Goal: Task Accomplishment & Management: Manage account settings

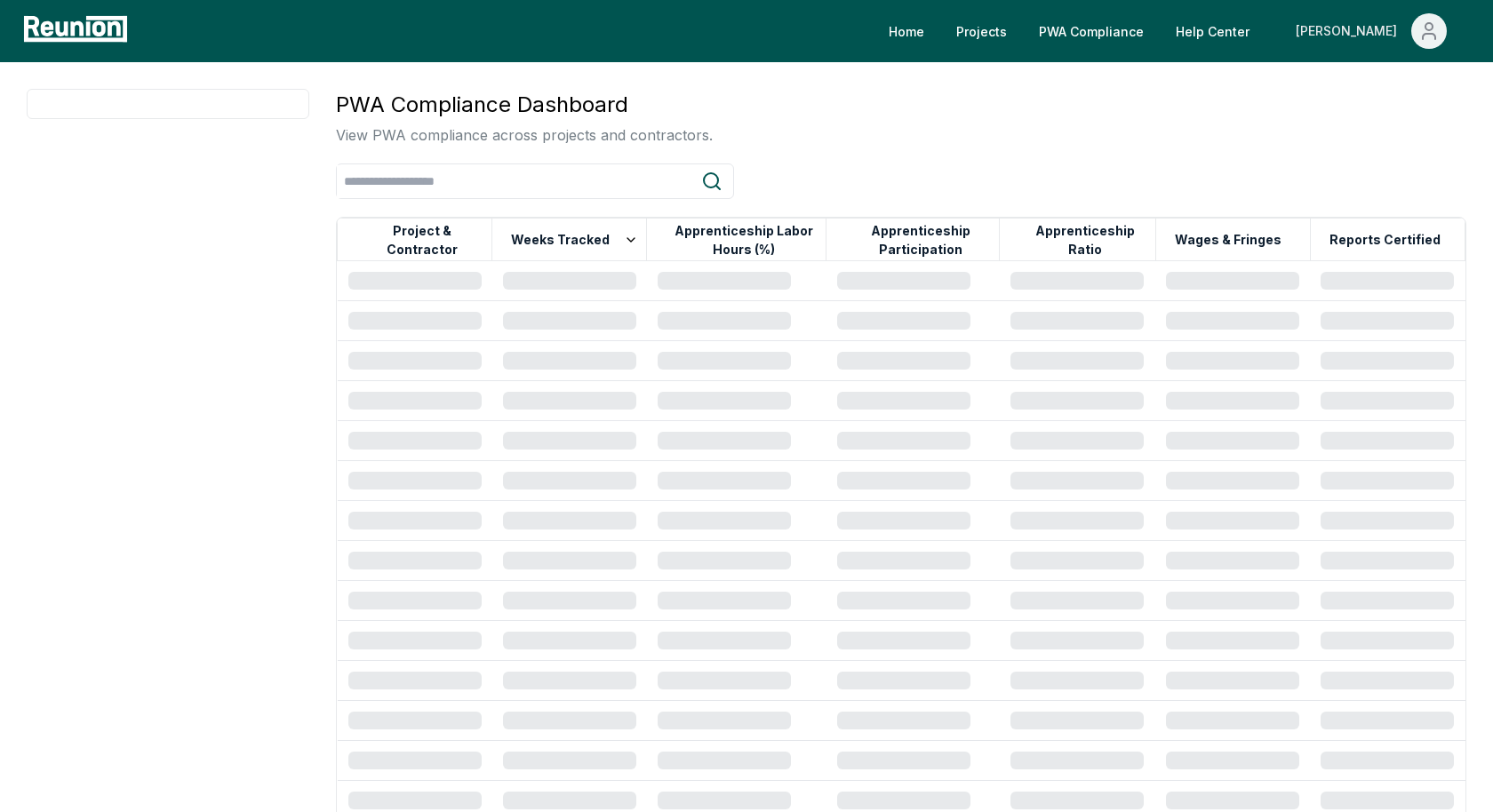
click at [1426, 37] on icon "Main" at bounding box center [1430, 32] width 22 height 22
click at [1405, 149] on div "Log out" at bounding box center [1391, 147] width 170 height 51
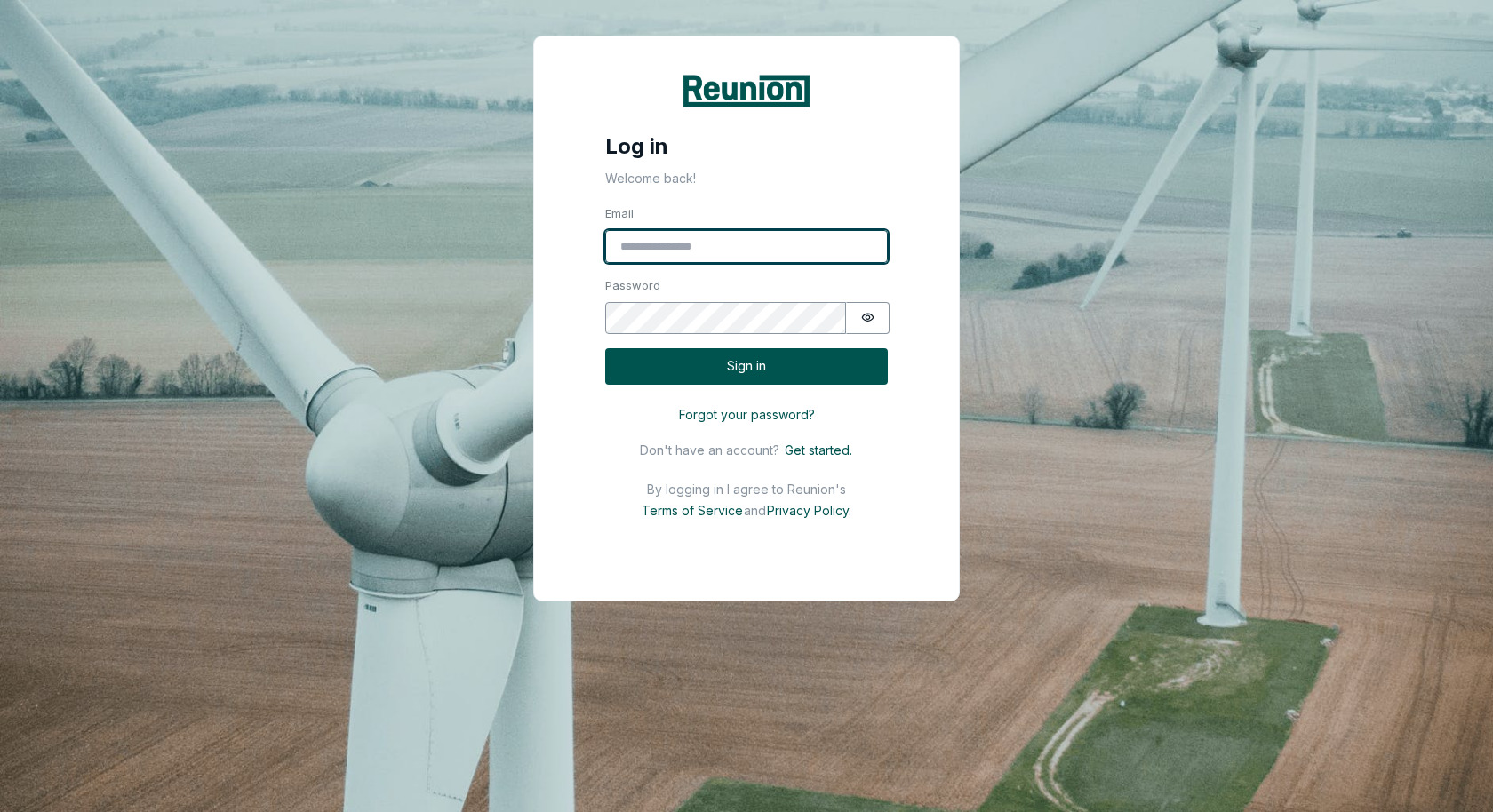
click at [779, 253] on input "Email" at bounding box center [747, 246] width 282 height 33
type input "**********"
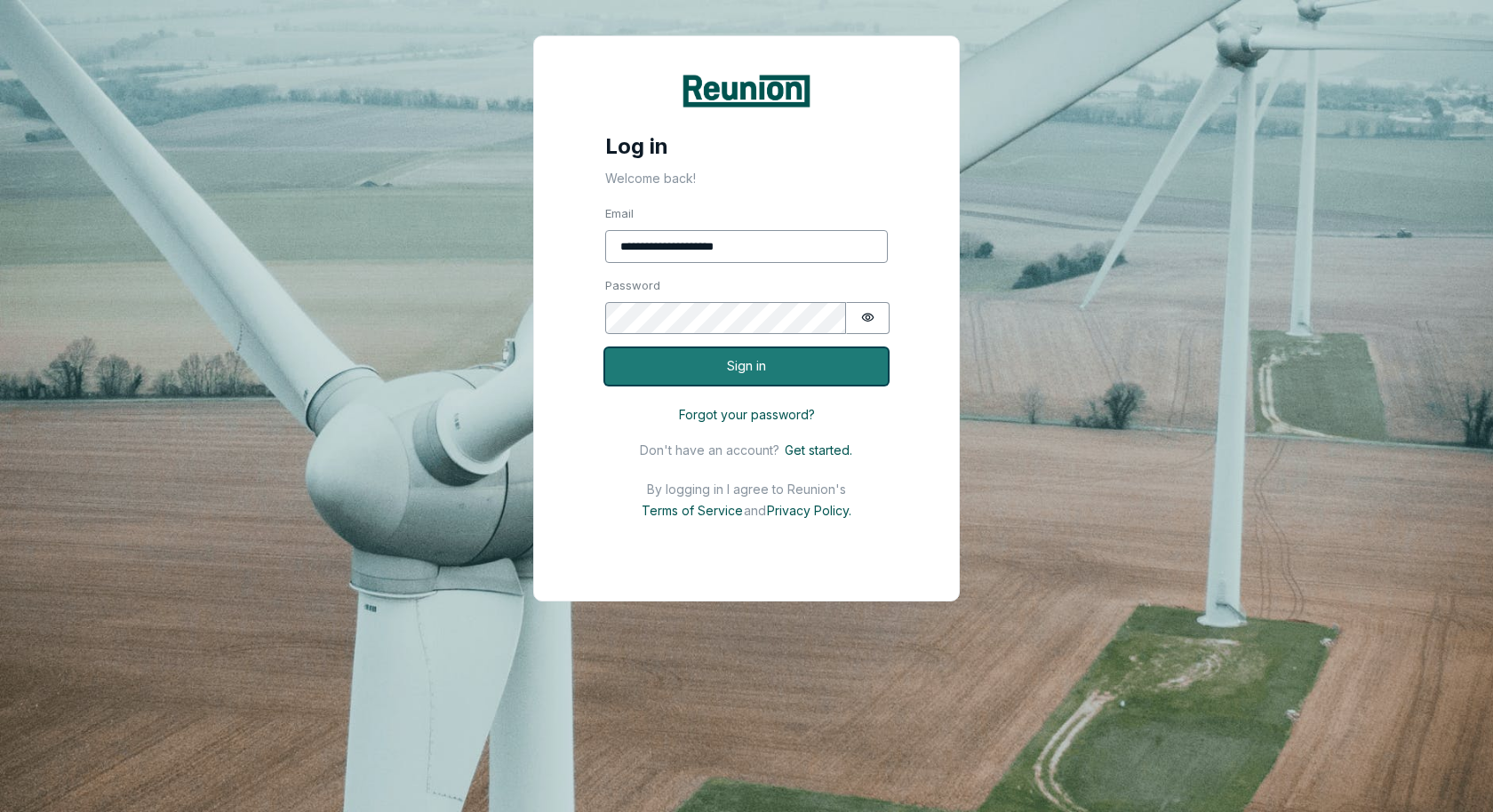
click at [760, 356] on button "Sign in" at bounding box center [747, 367] width 282 height 36
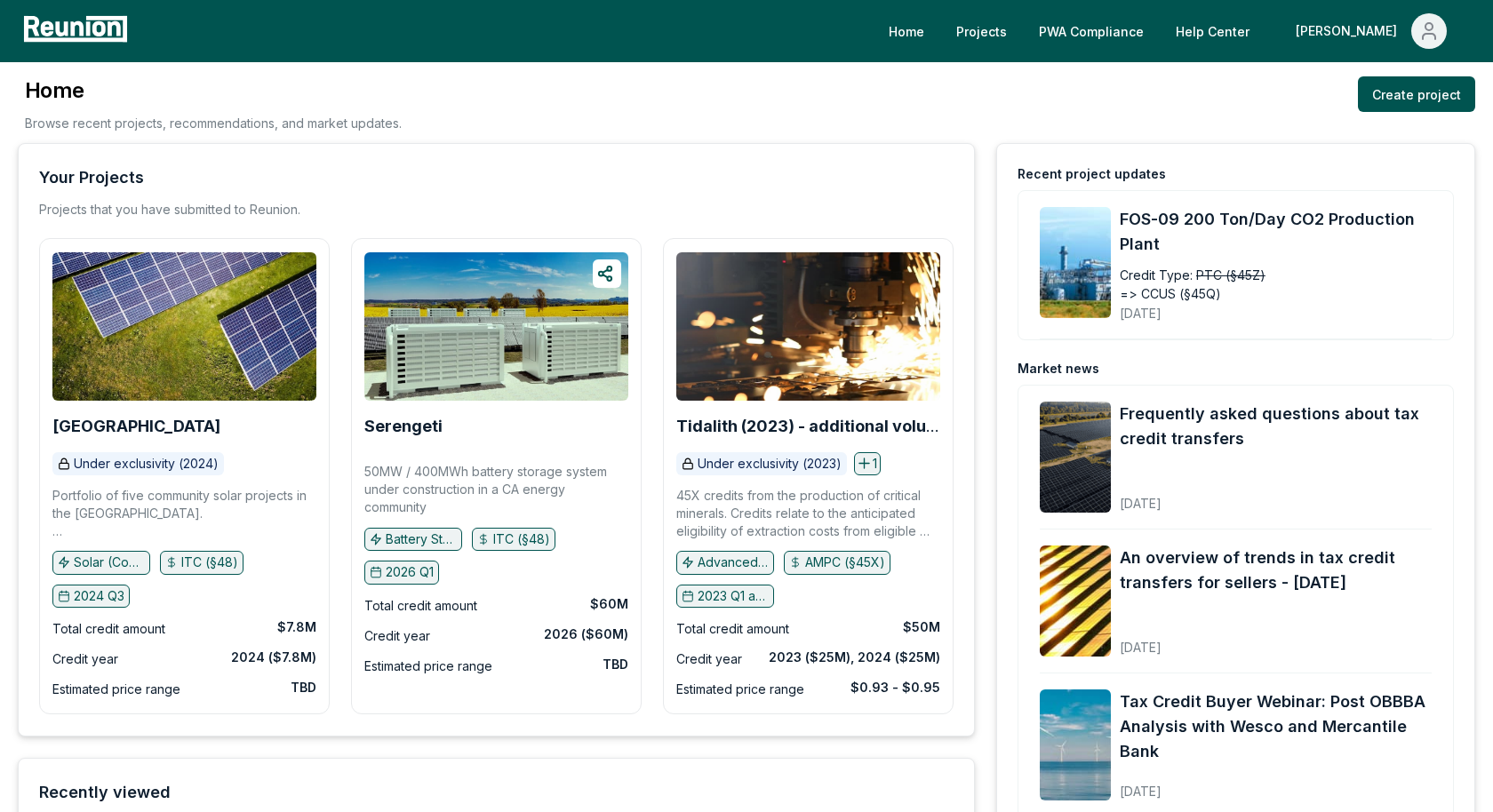
click at [765, 96] on div "Home Browse recent projects, recommendations, and market updates. Create project" at bounding box center [747, 110] width 1458 height 67
click at [1424, 23] on icon "Main" at bounding box center [1430, 32] width 22 height 22
click at [1363, 106] on div "My Account" at bounding box center [1391, 96] width 170 height 51
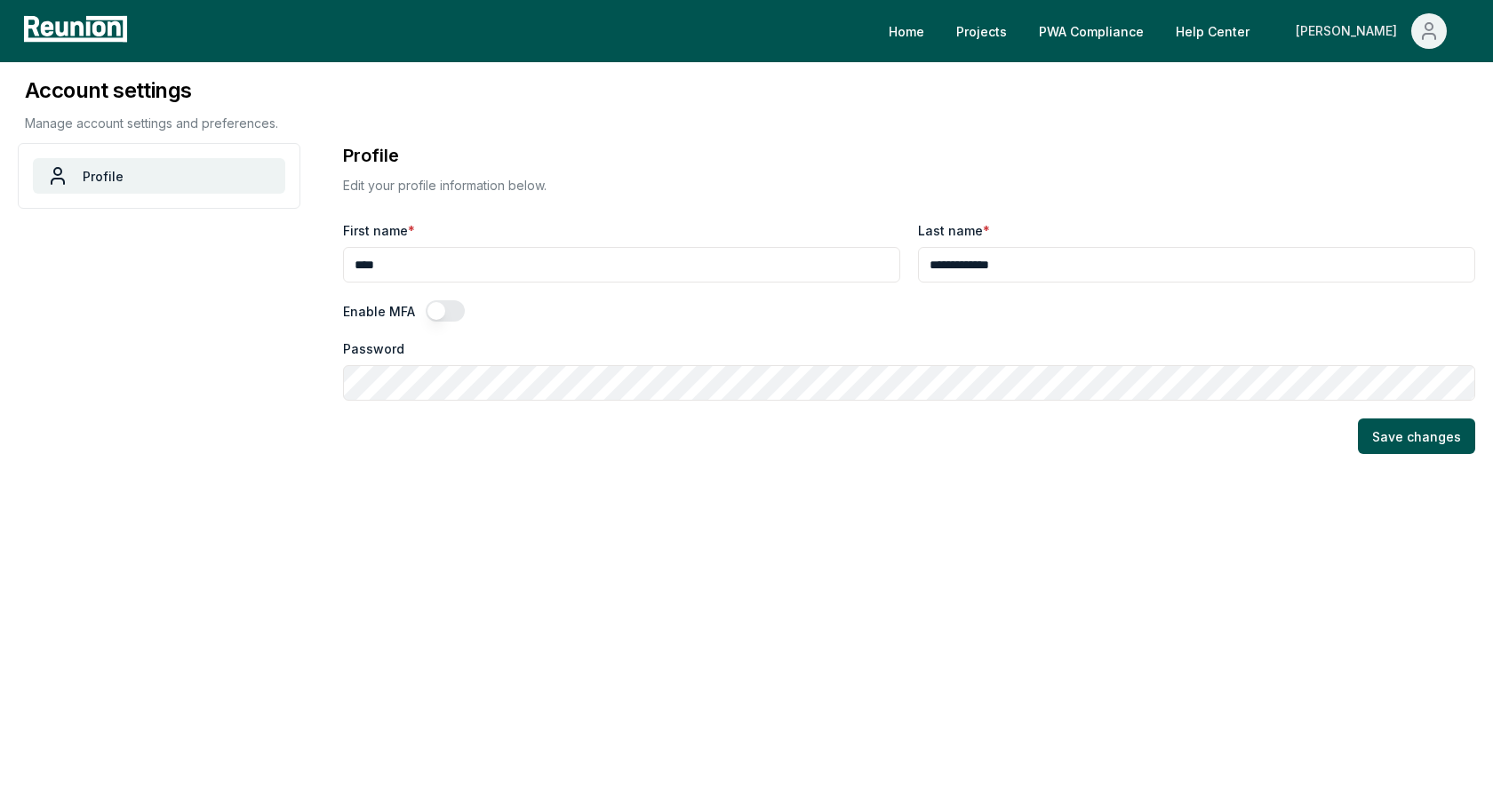
click at [1426, 27] on icon "Main" at bounding box center [1430, 27] width 7 height 7
click at [1151, 33] on link "PWA Compliance" at bounding box center [1084, 31] width 133 height 35
